Goal: Task Accomplishment & Management: Manage account settings

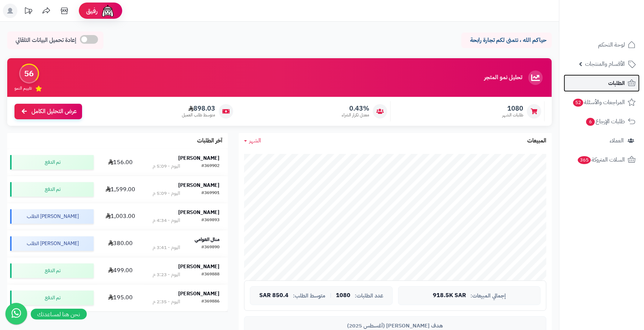
click at [623, 79] on span "الطلبات" at bounding box center [616, 83] width 17 height 10
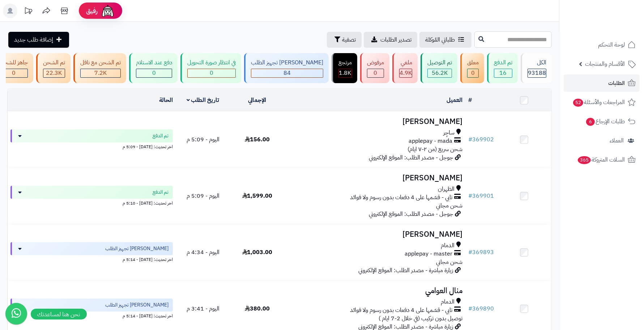
click at [539, 39] on input "text" at bounding box center [512, 39] width 77 height 16
type input "******"
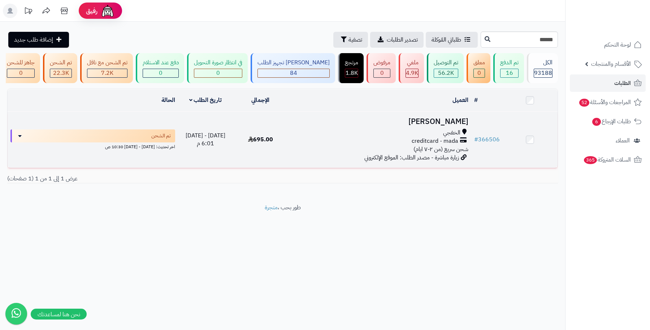
click at [440, 126] on h3 "[PERSON_NAME]" at bounding box center [379, 121] width 177 height 8
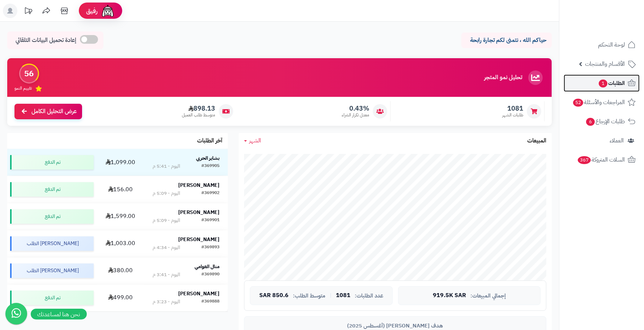
click at [613, 87] on span "الطلبات 1" at bounding box center [611, 83] width 27 height 10
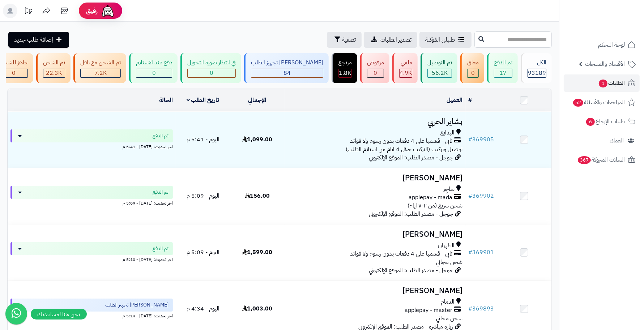
click at [528, 39] on input "text" at bounding box center [512, 39] width 77 height 16
type input "**"
click at [342, 42] on span "تصفية" at bounding box center [349, 39] width 14 height 9
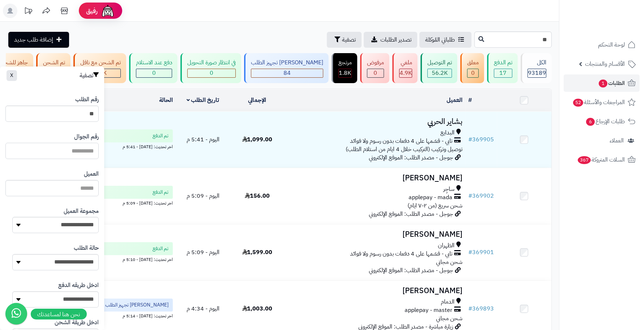
click at [70, 155] on input "text" at bounding box center [51, 151] width 93 height 16
type input "*********"
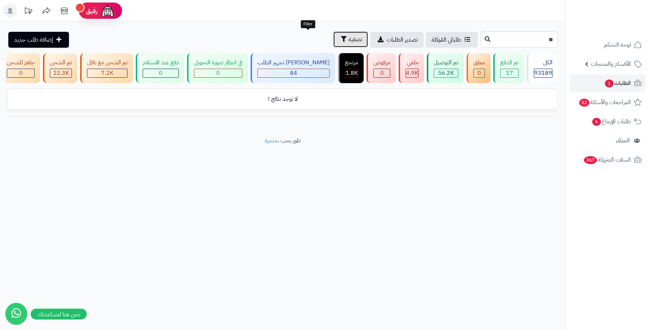
click at [349, 36] on span "تصفية" at bounding box center [356, 39] width 14 height 9
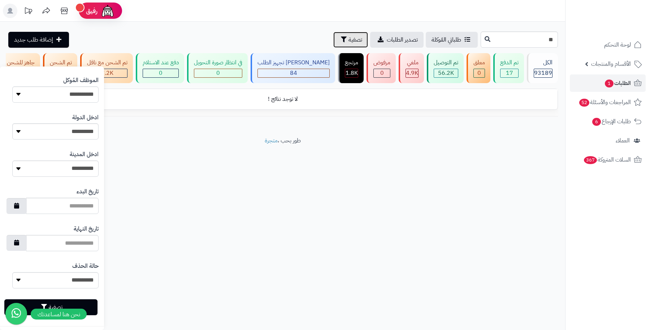
scroll to position [318, 0]
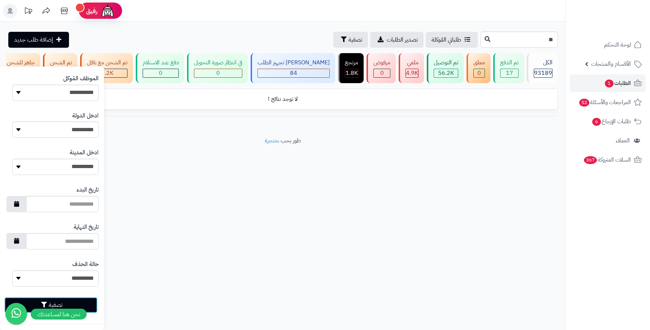
click at [88, 298] on button "تصفية" at bounding box center [50, 305] width 93 height 16
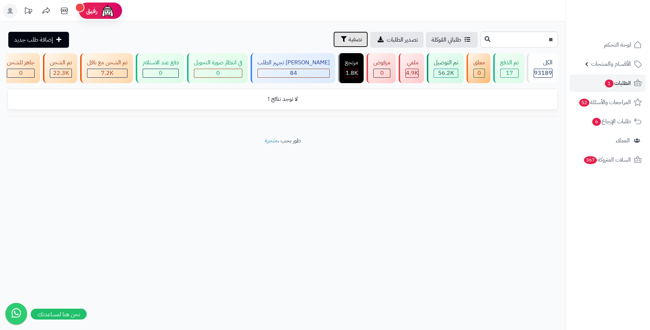
click at [349, 40] on span "تصفية" at bounding box center [356, 39] width 14 height 9
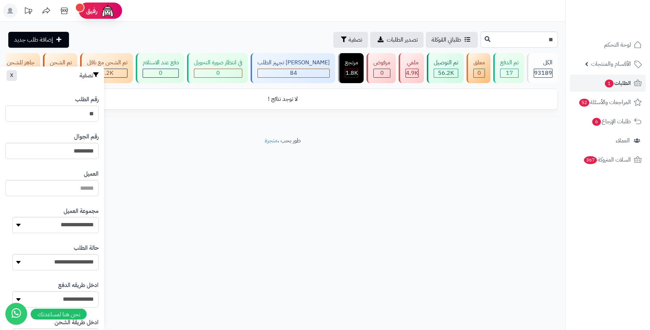
click at [60, 119] on input "**" at bounding box center [51, 114] width 93 height 16
type input "*"
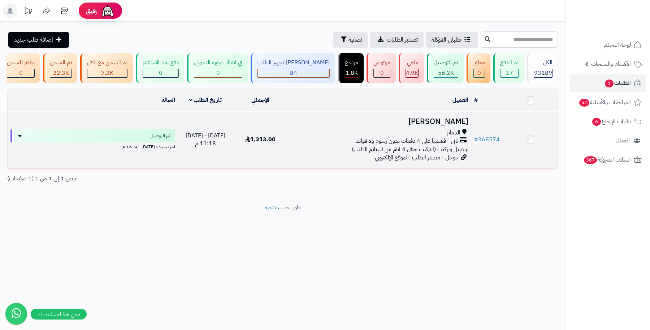
click at [422, 126] on h3 "Hind Alzahrani" at bounding box center [379, 121] width 177 height 8
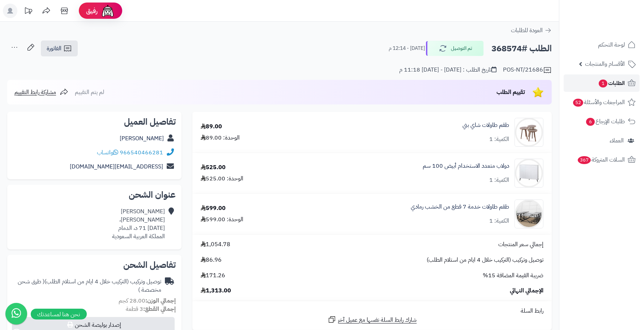
click at [609, 84] on span "الطلبات 1" at bounding box center [611, 83] width 27 height 10
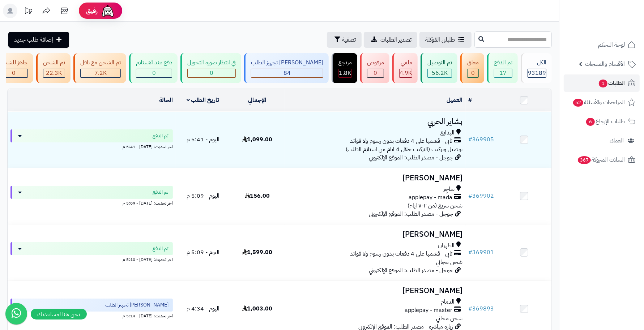
click at [521, 41] on input "text" at bounding box center [512, 39] width 77 height 16
click at [327, 44] on button "تصفية" at bounding box center [344, 39] width 35 height 16
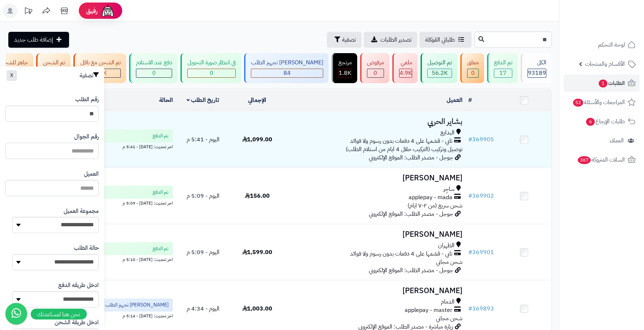
click at [72, 146] on input "text" at bounding box center [51, 151] width 93 height 16
click at [481, 46] on input "**" at bounding box center [512, 39] width 77 height 16
type input "*"
click at [69, 152] on input "text" at bounding box center [51, 151] width 93 height 16
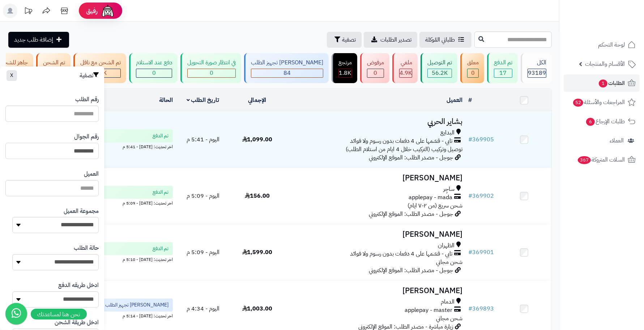
type input "*********"
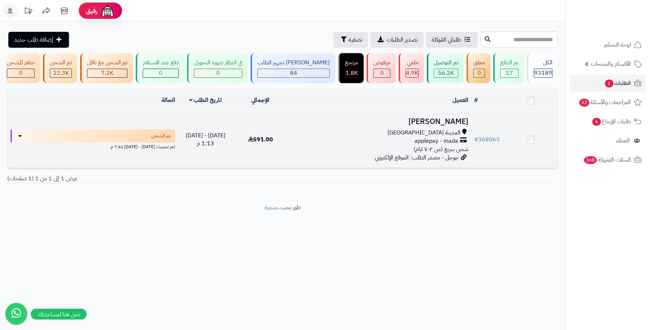
click at [443, 126] on h3 "مرام الايداء" at bounding box center [379, 121] width 177 height 8
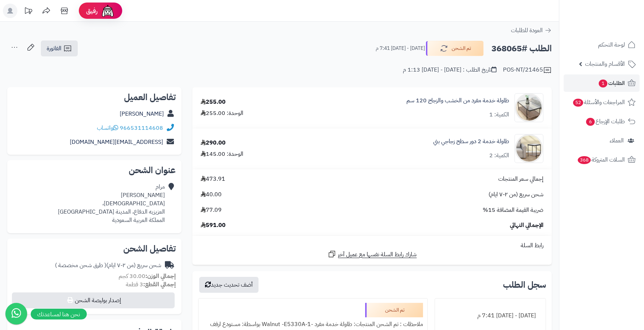
drag, startPoint x: 520, startPoint y: 50, endPoint x: 489, endPoint y: 54, distance: 31.4
click at [489, 54] on div "الطلب #368065 تم الشحن [DATE] - [DATE] 7:41 م" at bounding box center [460, 48] width 182 height 15
click at [366, 170] on td "إجمالي سعر المنتجات 473.91 شحن سريع (من ٢-٧ ايام) 40.00 ضريبة القيمة المضافة 15…" at bounding box center [371, 202] width 359 height 66
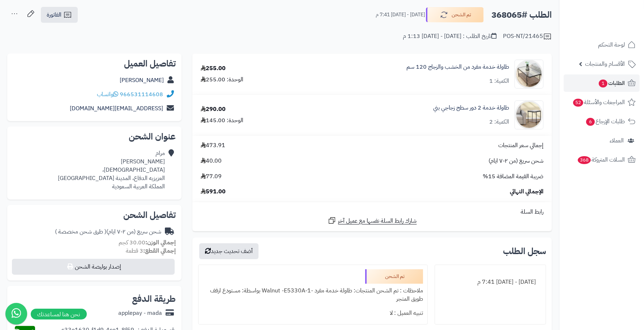
scroll to position [45, 0]
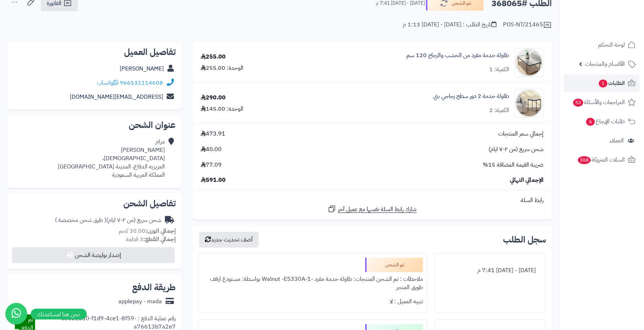
click at [451, 146] on div "شحن سريع (من ٢-٧ ايام) 40.00" at bounding box center [371, 149] width 353 height 8
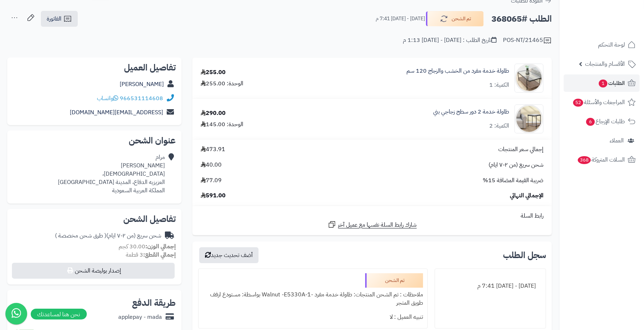
scroll to position [0, 0]
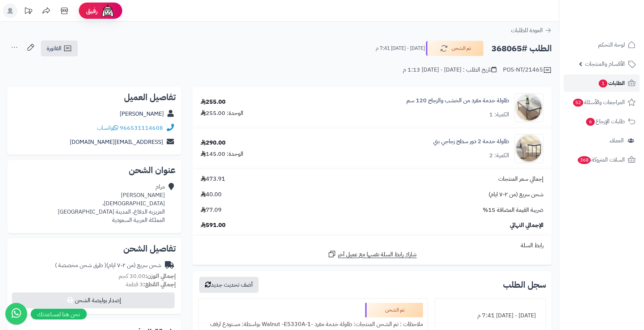
click at [615, 87] on span "الطلبات 1" at bounding box center [611, 83] width 27 height 10
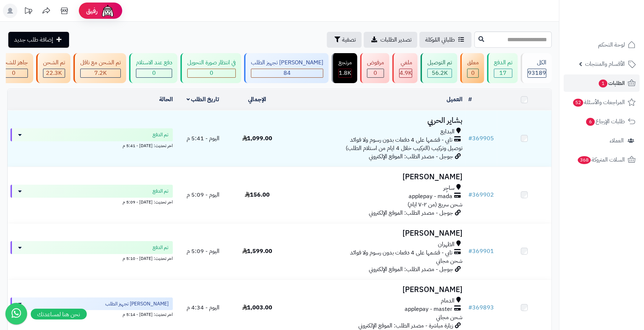
click at [508, 42] on input "text" at bounding box center [512, 39] width 77 height 16
type input "******"
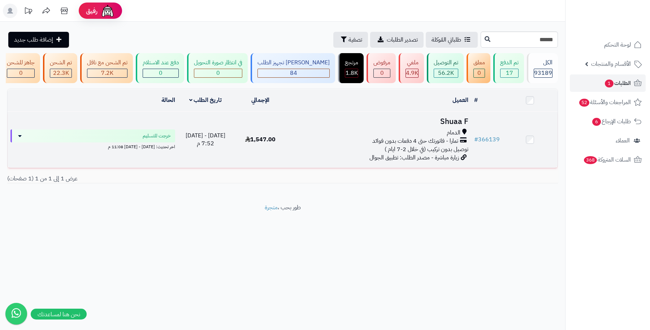
click at [454, 124] on h3 "Shuaa F" at bounding box center [379, 121] width 177 height 8
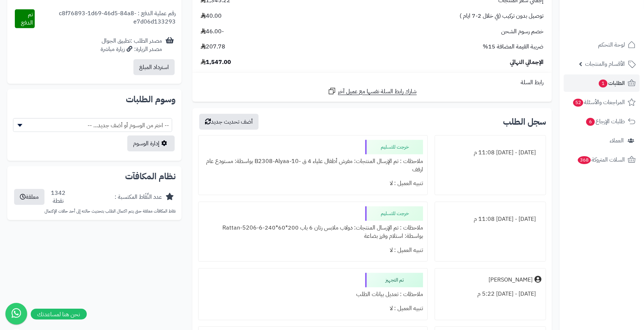
scroll to position [361, 0]
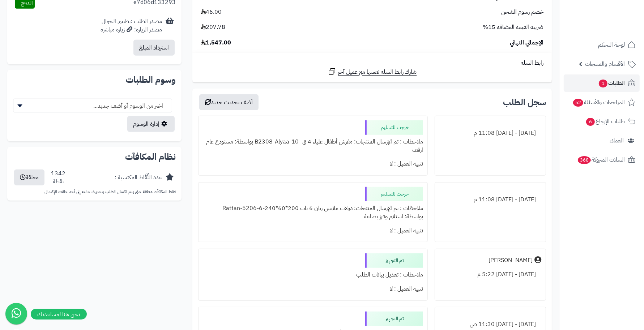
drag, startPoint x: 348, startPoint y: 143, endPoint x: 266, endPoint y: 153, distance: 82.3
click at [266, 153] on div "ملاحظات : تم الإرسال المنتجات: مفرش أطفال علياء 4 ق -B2308-Alyaa-10 بواسطة: مست…" at bounding box center [313, 146] width 220 height 22
click at [291, 161] on div "تنبيه العميل : لا" at bounding box center [313, 164] width 220 height 14
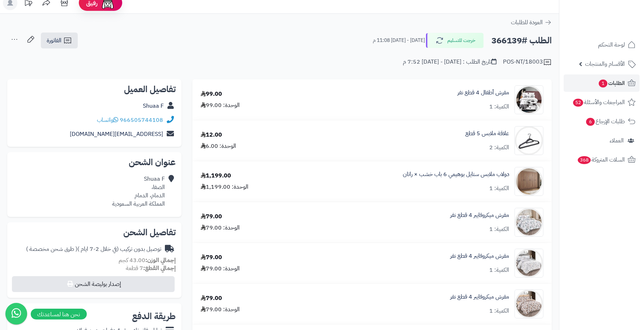
scroll to position [0, 0]
